Goal: Check status: Check status

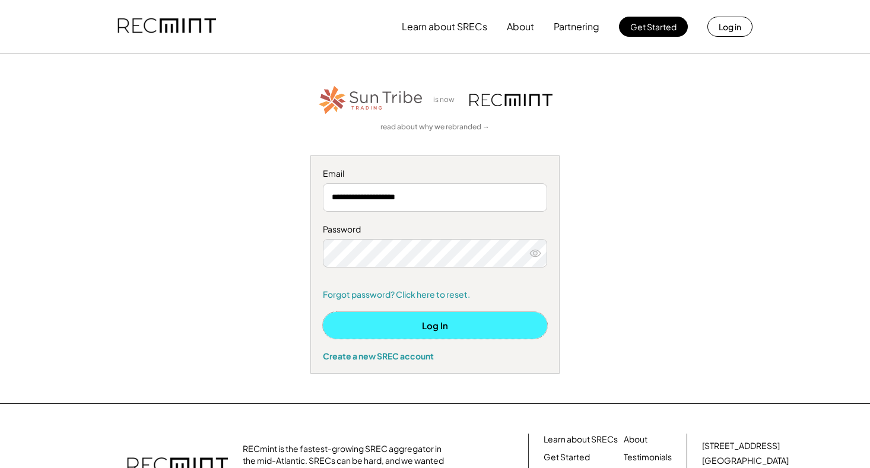
click at [473, 325] on button "Log In" at bounding box center [435, 325] width 224 height 27
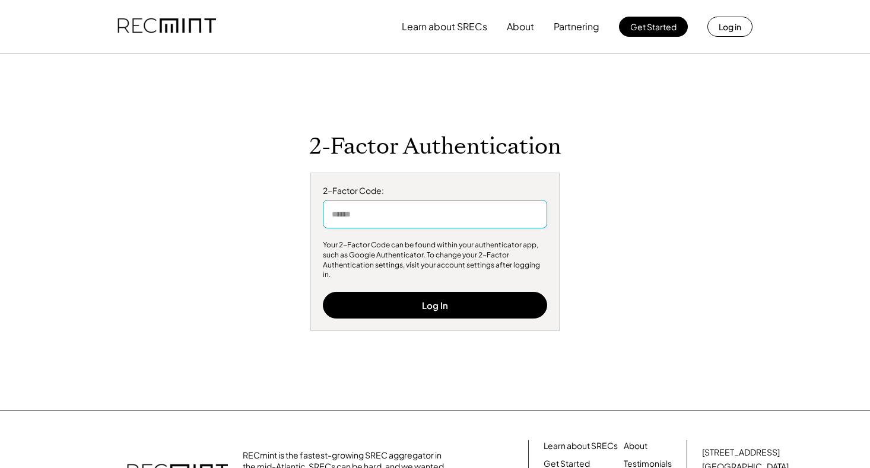
click at [370, 218] on input "input" at bounding box center [435, 214] width 224 height 28
type input "******"
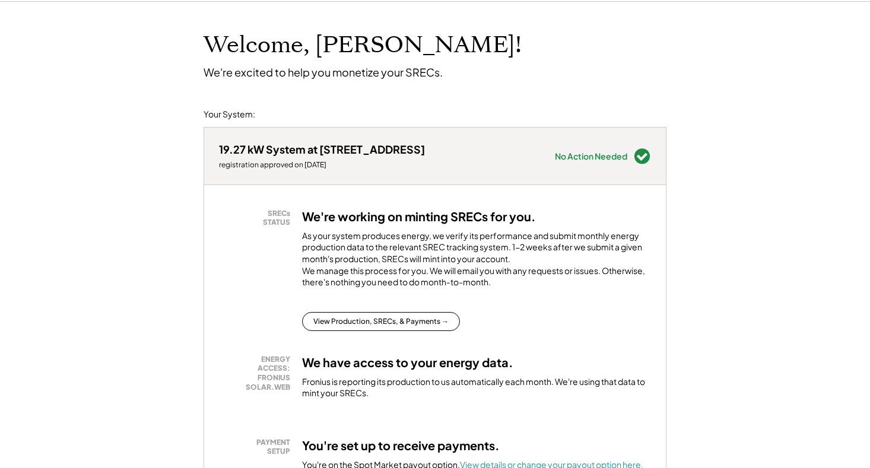
scroll to position [59, 0]
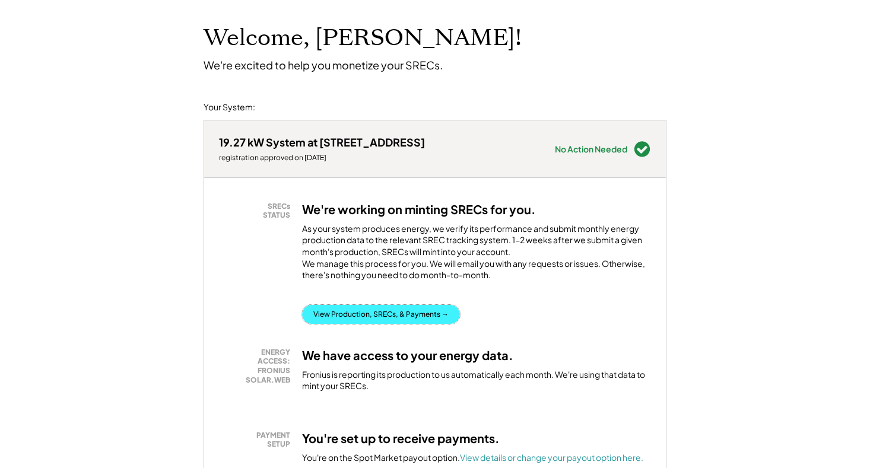
click at [370, 324] on button "View Production, SRECs, & Payments →" at bounding box center [381, 314] width 158 height 19
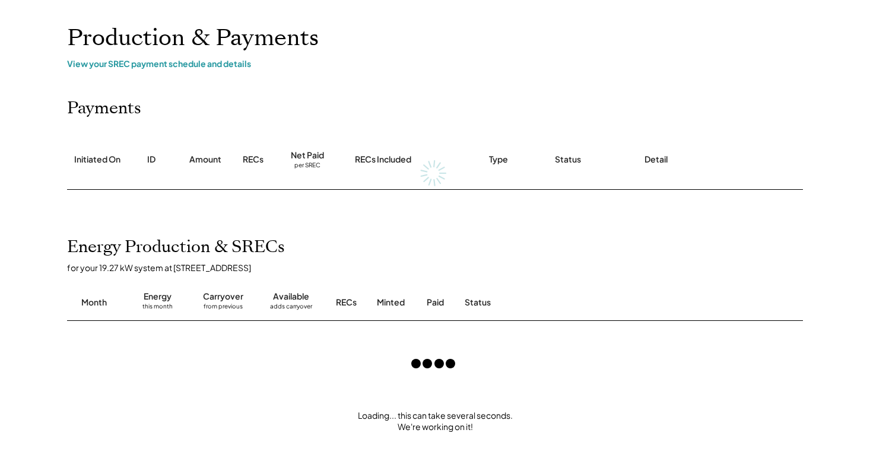
scroll to position [119, 0]
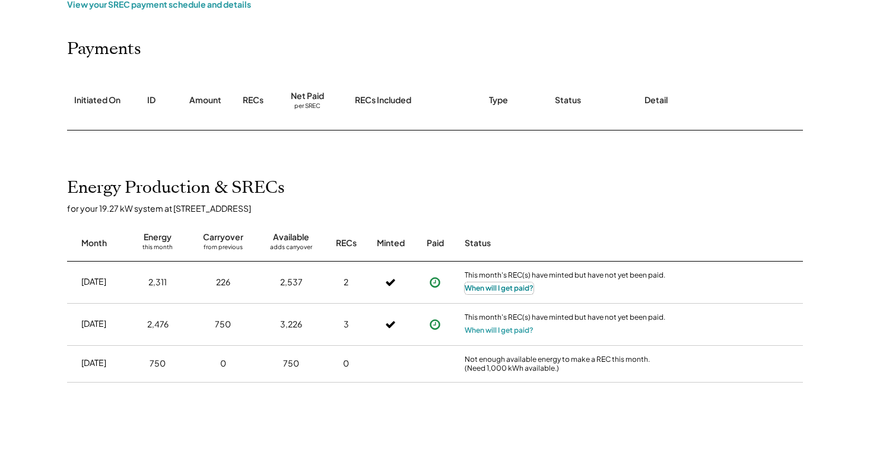
click at [478, 289] on button "When will I get paid?" at bounding box center [499, 289] width 69 height 12
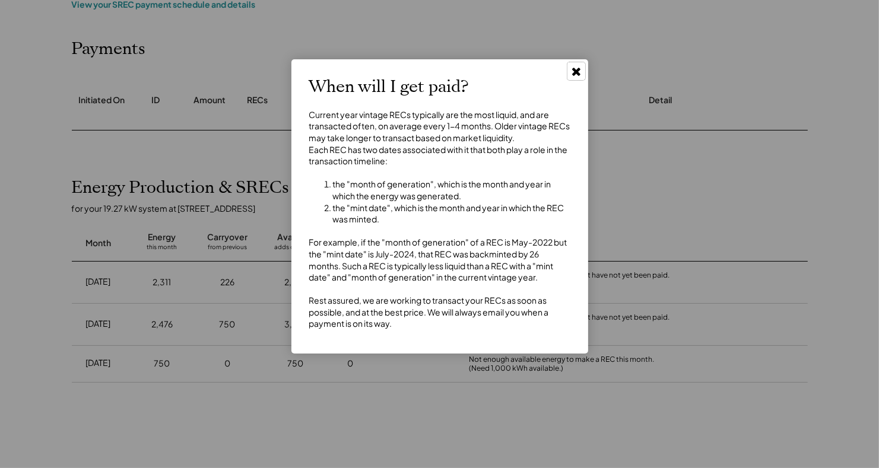
click at [578, 68] on use at bounding box center [576, 72] width 8 height 8
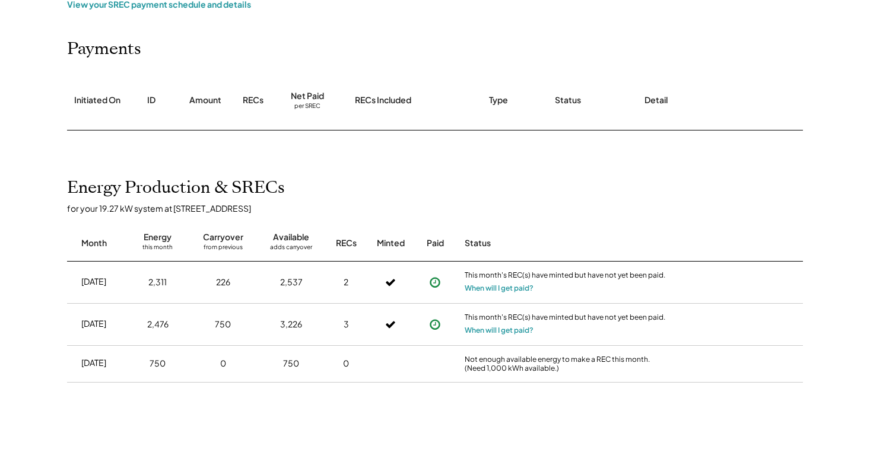
scroll to position [0, 0]
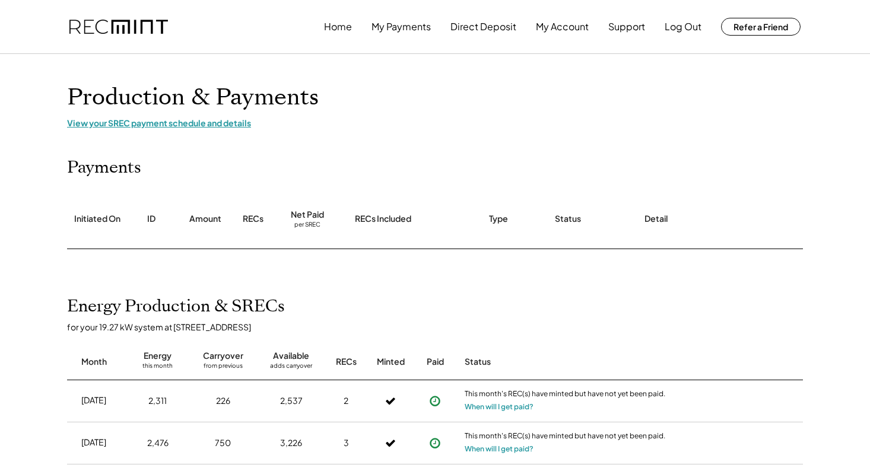
click at [120, 119] on div "View your SREC payment schedule and details" at bounding box center [435, 123] width 736 height 11
